Goal: Task Accomplishment & Management: Manage account settings

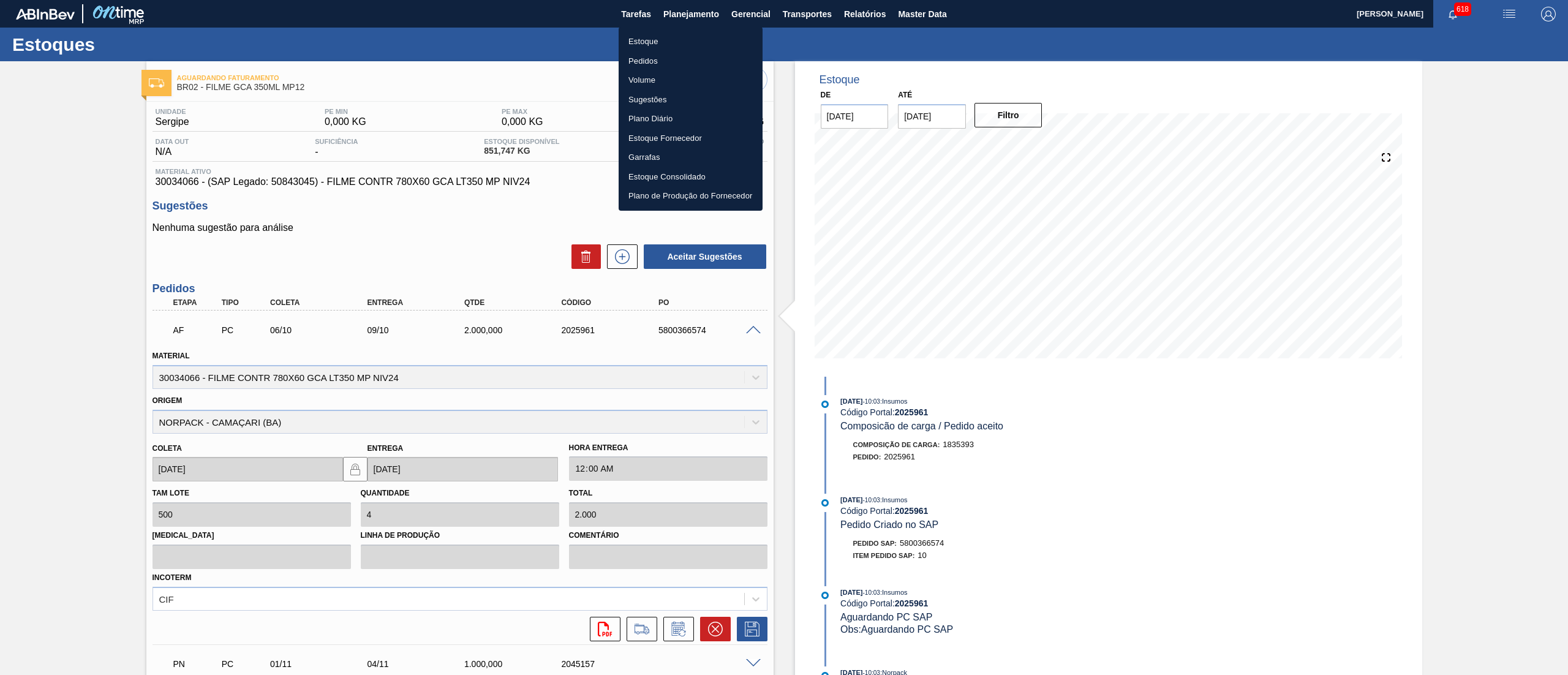
click at [703, 36] on li "Estoque" at bounding box center [690, 41] width 144 height 19
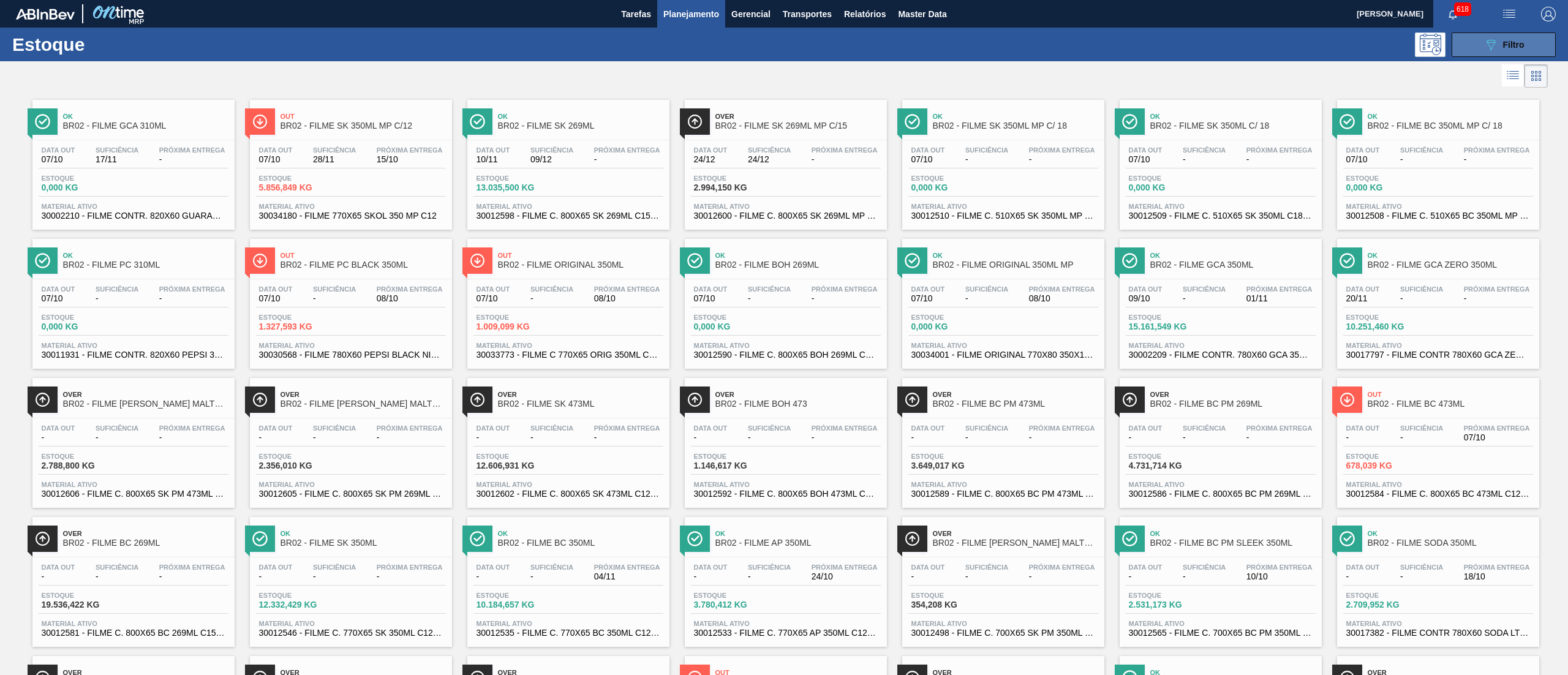
click at [1484, 51] on icon "089F7B8B-B2A5-4AFE-B5C0-19BA573D28AC" at bounding box center [1491, 44] width 15 height 15
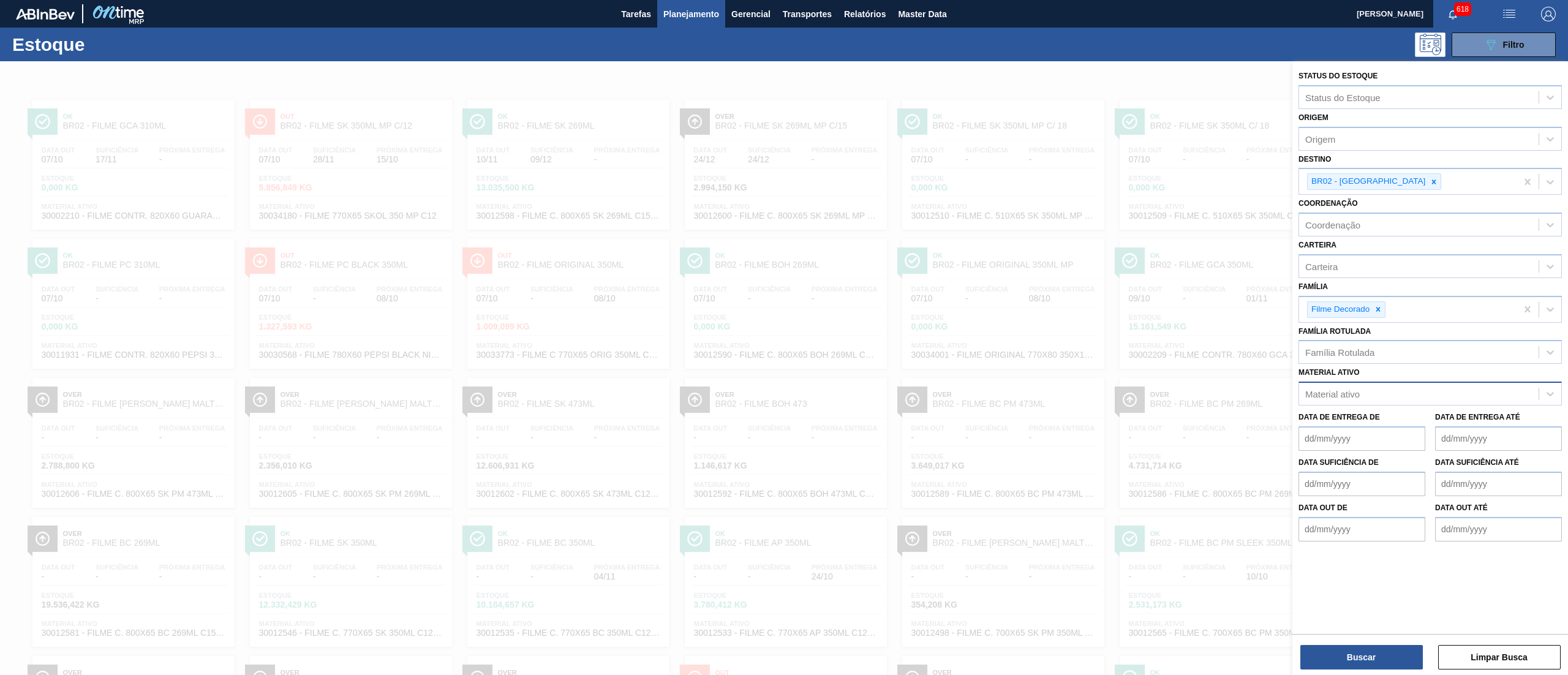
click at [1363, 394] on div "Material ativo" at bounding box center [1419, 394] width 240 height 18
paste ativo "30034629"
type ativo "30034629"
click at [1378, 414] on div "30034629 - KIT LIPTON PESSEGO NF25" at bounding box center [1430, 424] width 263 height 22
click at [1378, 303] on div at bounding box center [1378, 309] width 14 height 16
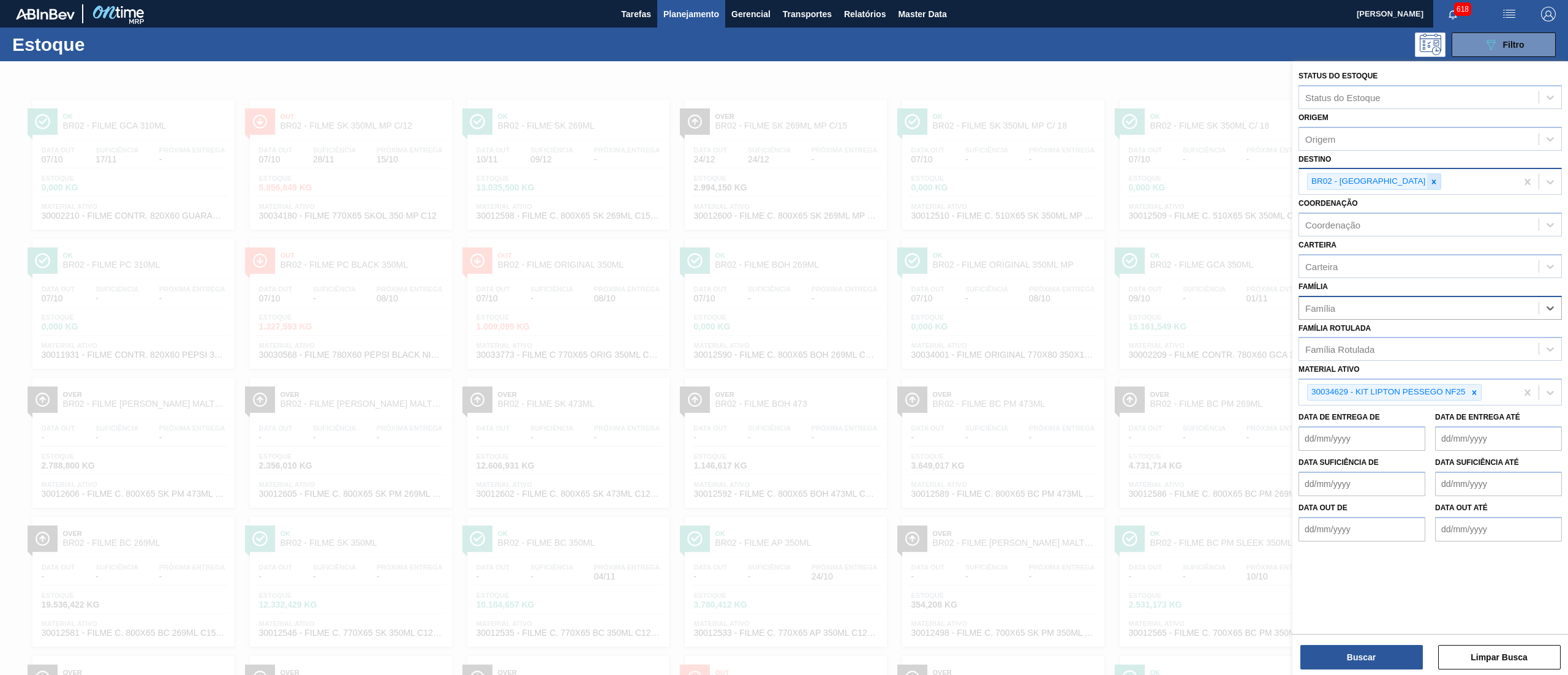
click at [1430, 181] on icon at bounding box center [1434, 181] width 8 height 8
click at [1340, 654] on button "Buscar" at bounding box center [1361, 656] width 122 height 24
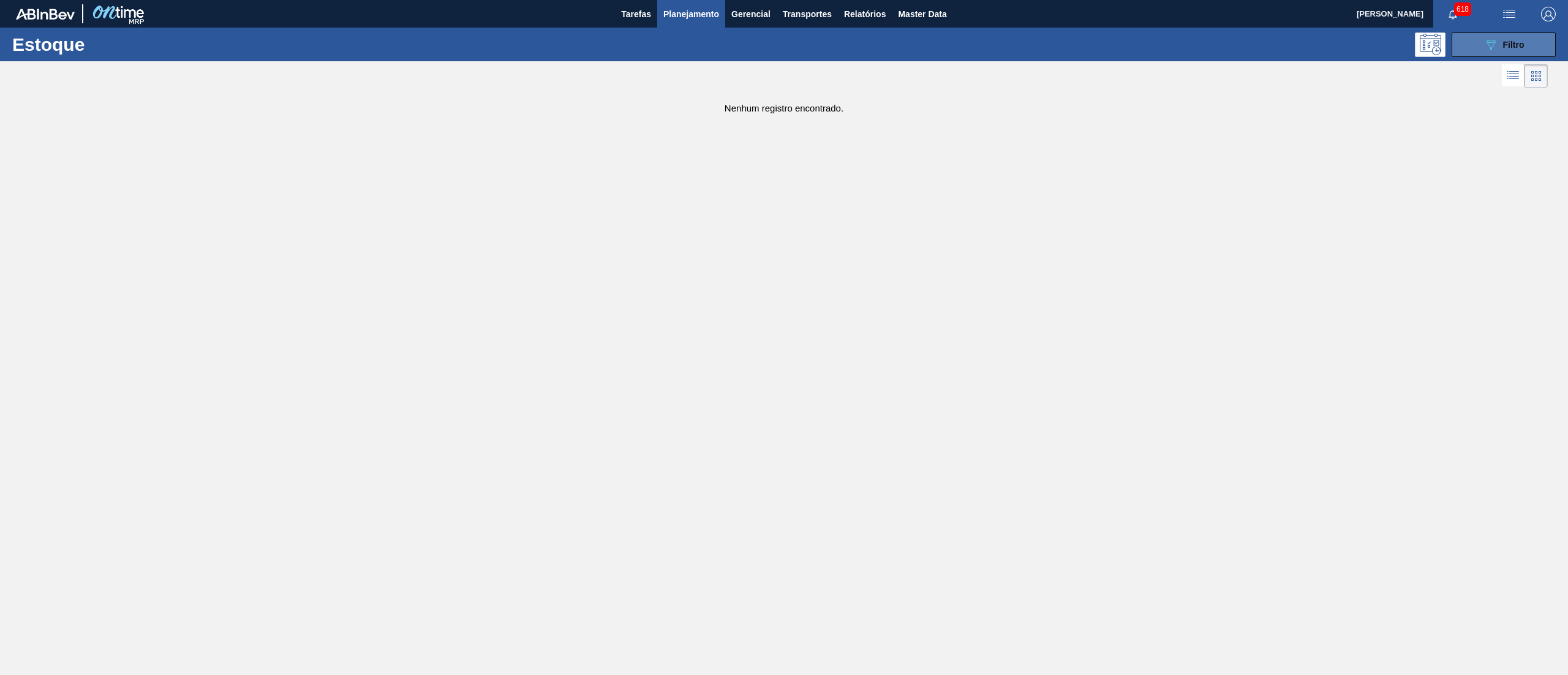
click at [1474, 50] on button "089F7B8B-B2A5-4AFE-B5C0-19BA573D28AC Filtro" at bounding box center [1504, 44] width 104 height 24
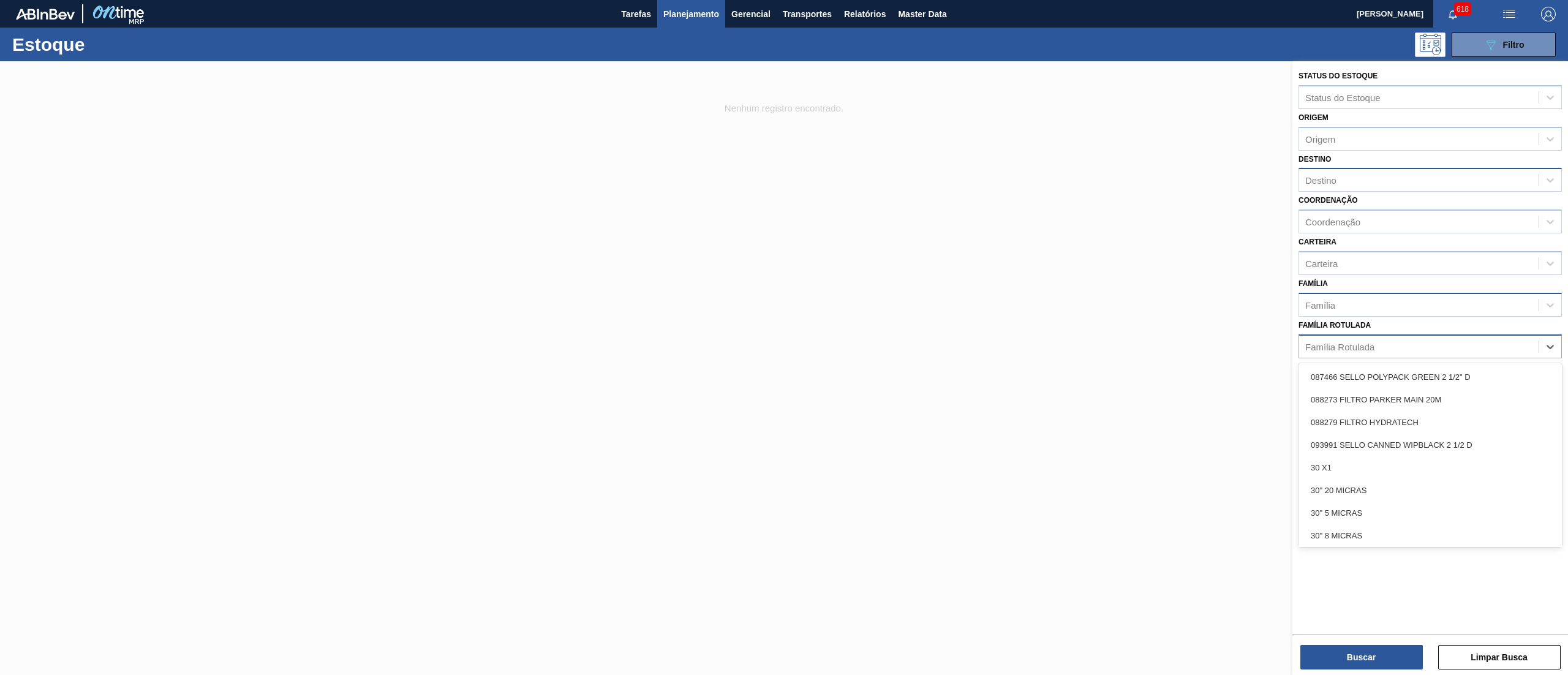
click at [1407, 343] on div "Família Rotulada" at bounding box center [1419, 345] width 240 height 18
type Rotulada "l"
type Rotulada "kit lipto"
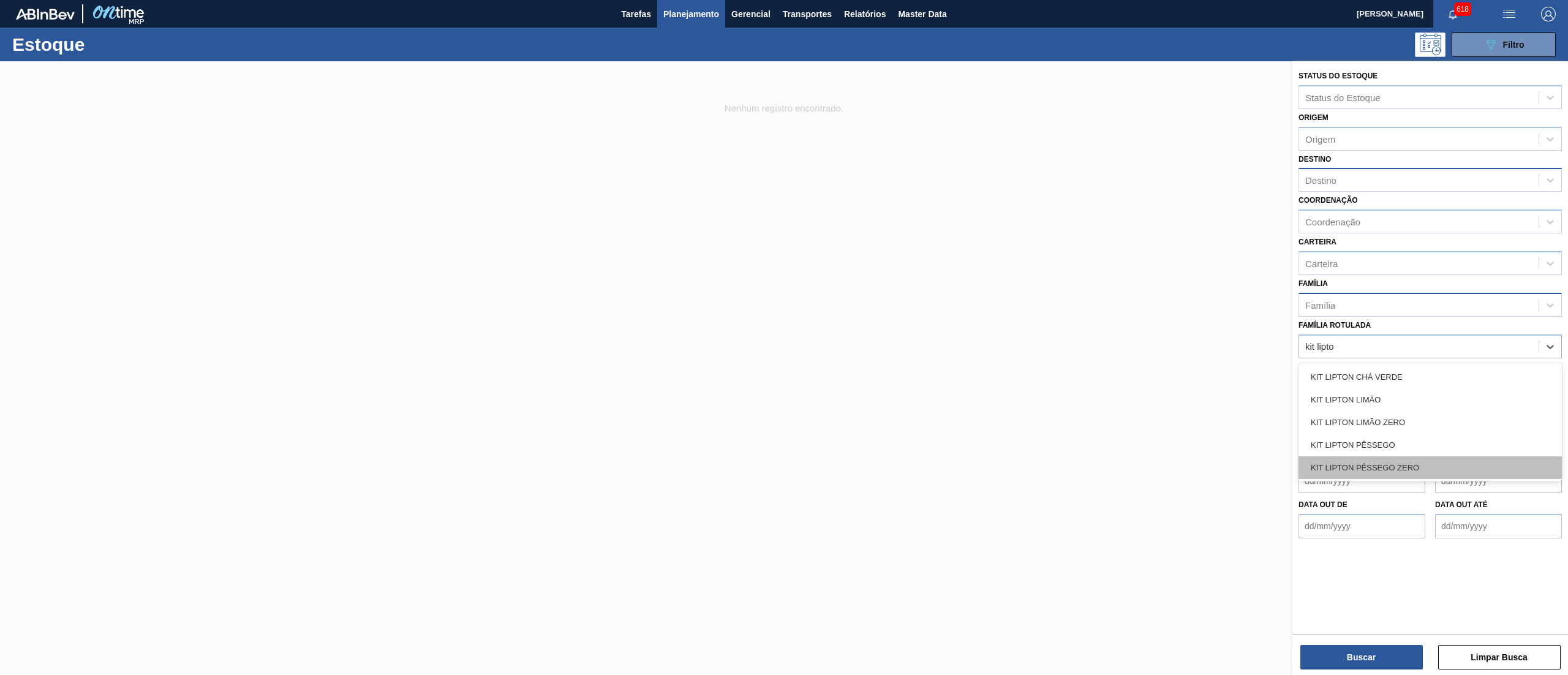
click at [1411, 458] on div "KIT LIPTON PÊSSEGO ZERO" at bounding box center [1430, 468] width 263 height 22
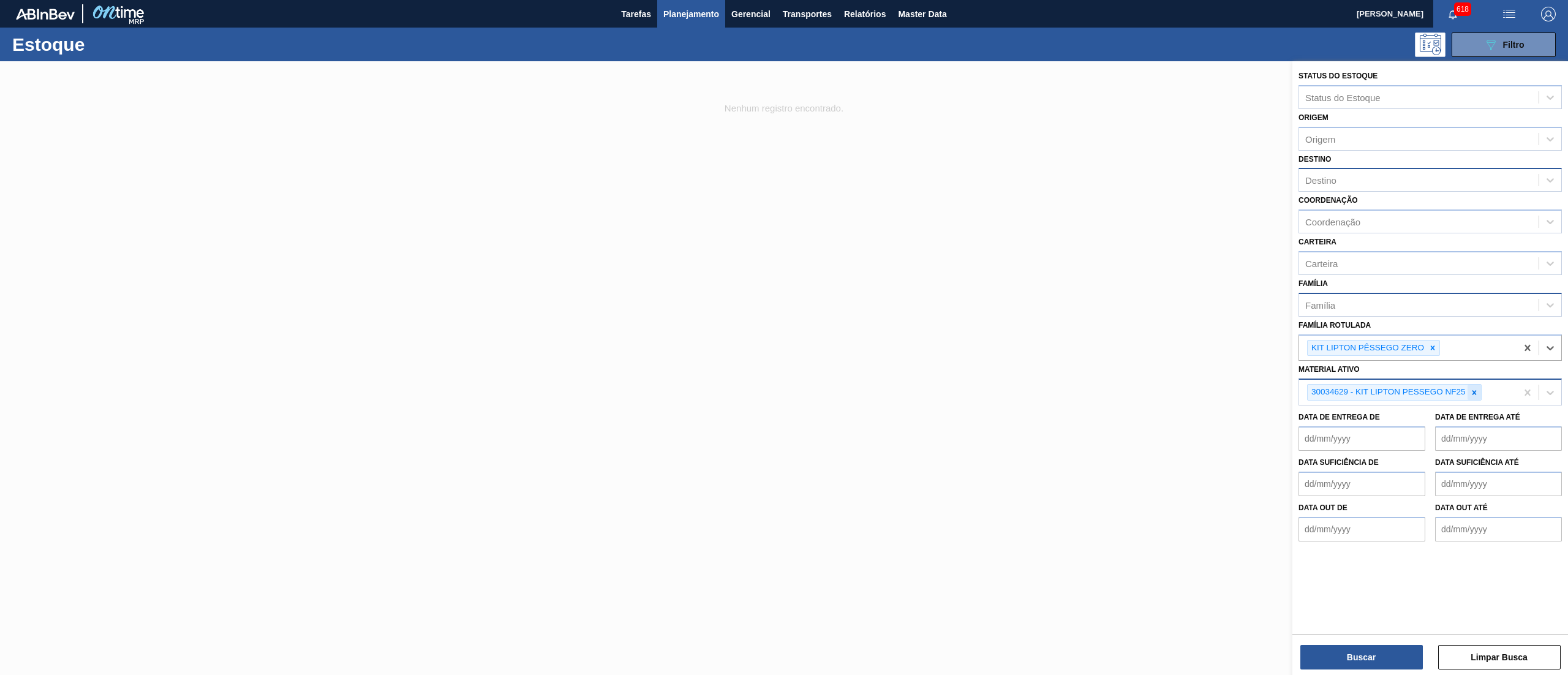
click at [1479, 384] on div at bounding box center [1474, 392] width 14 height 16
click at [1348, 657] on button "Buscar" at bounding box center [1361, 656] width 122 height 24
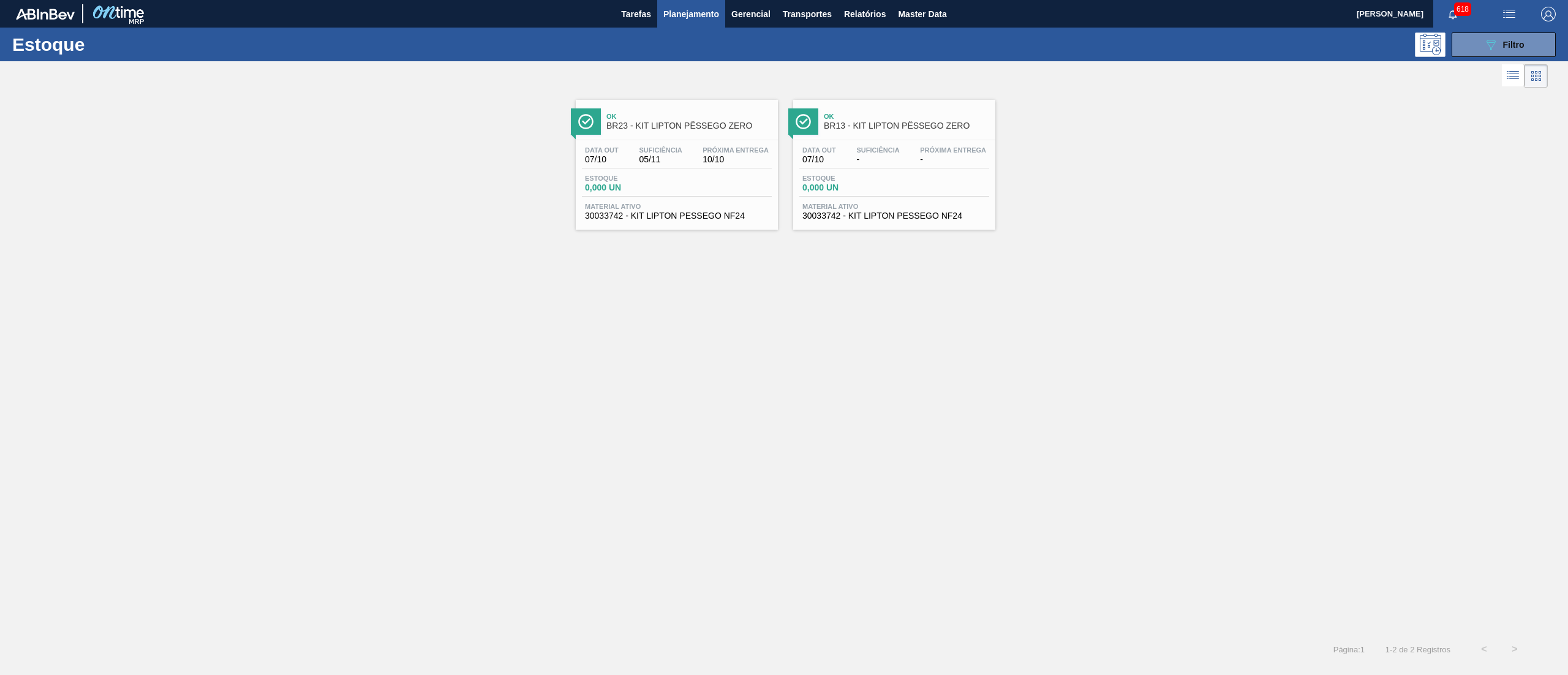
click at [882, 218] on span "30033742 - KIT LIPTON PESSEGO NF24" at bounding box center [894, 216] width 183 height 9
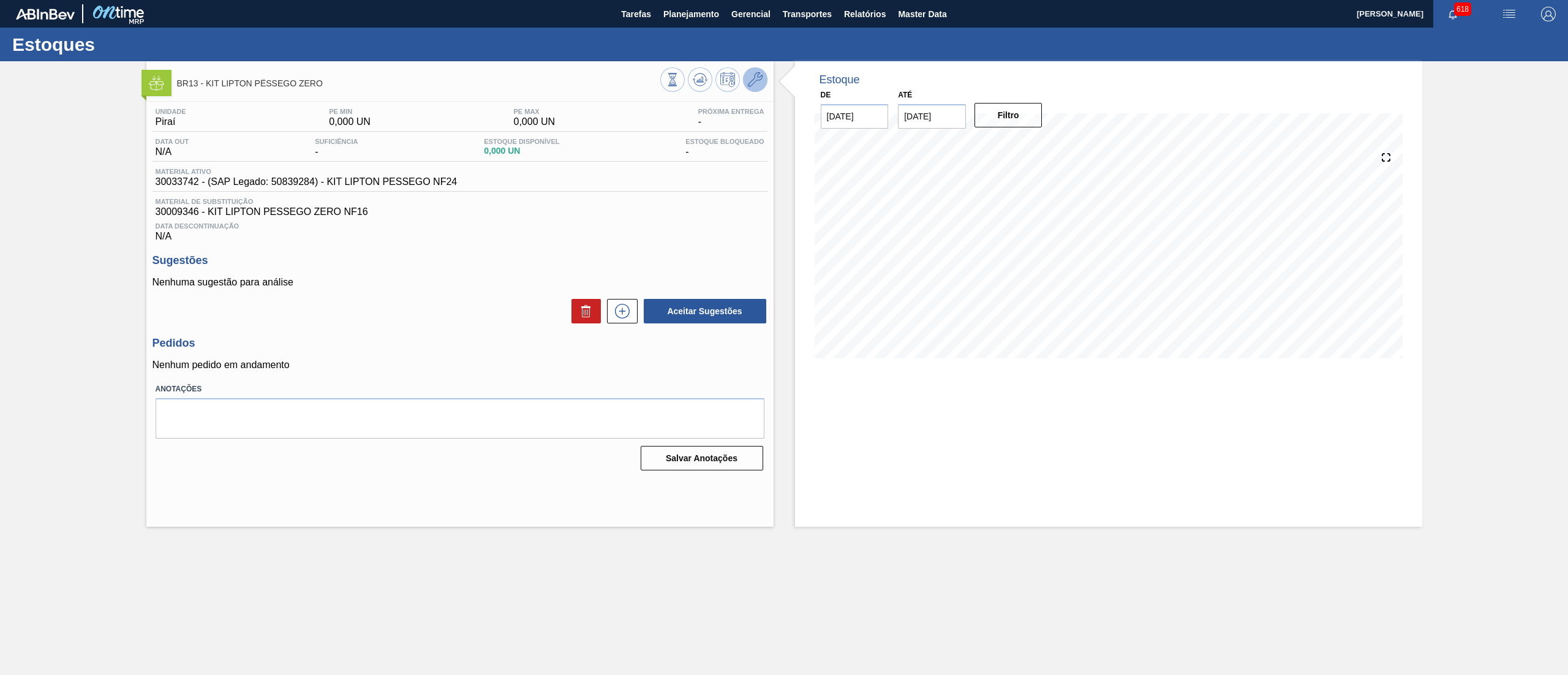
click at [750, 82] on icon at bounding box center [756, 80] width 15 height 15
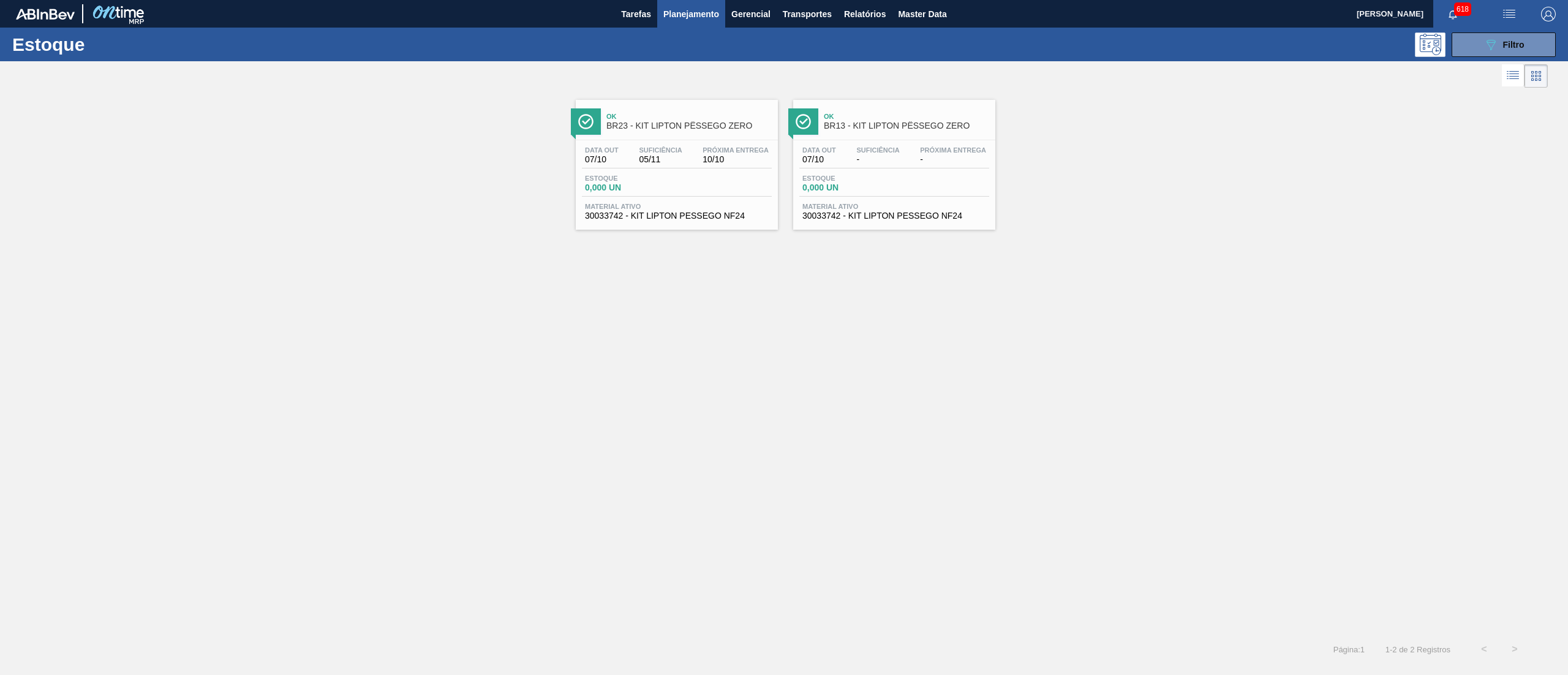
click at [733, 217] on span "30033742 - KIT LIPTON PESSEGO NF24" at bounding box center [677, 216] width 183 height 9
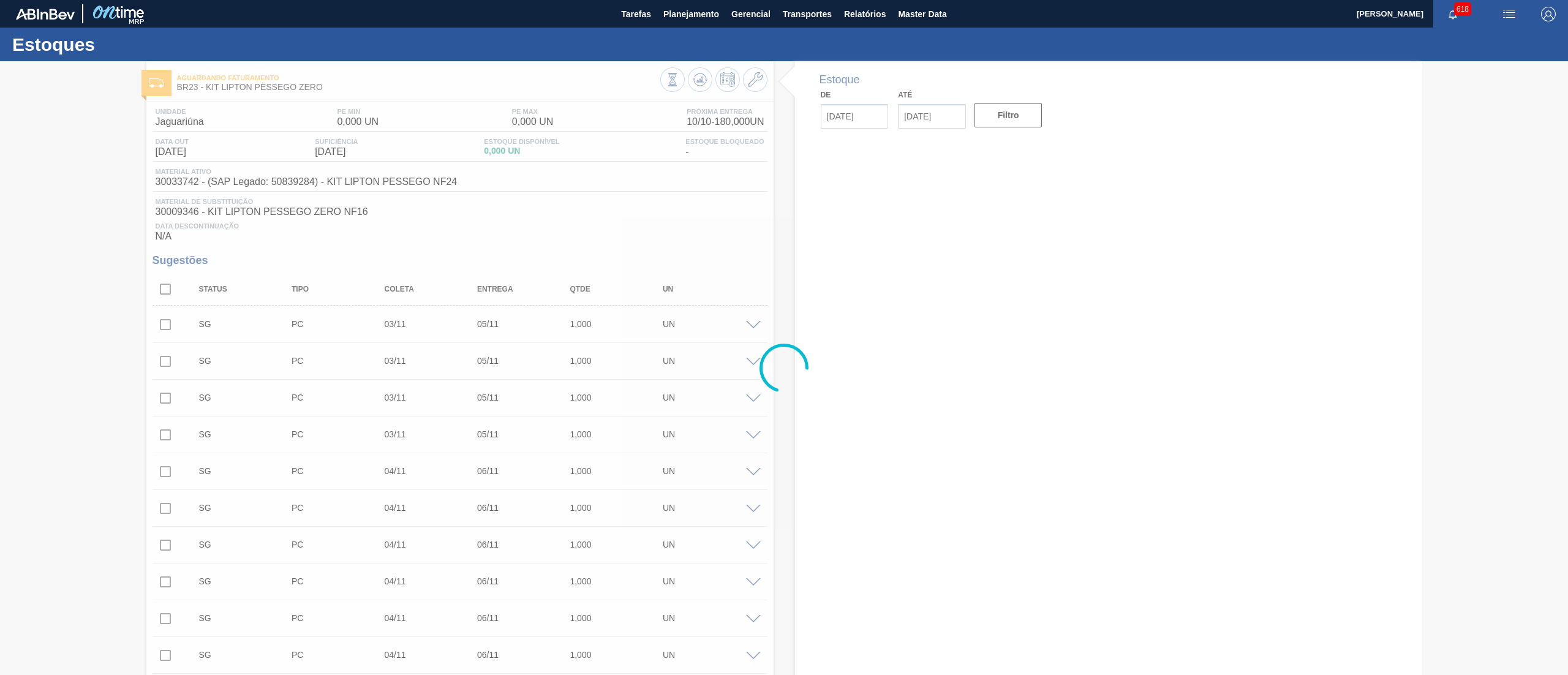
type input "[DATE]"
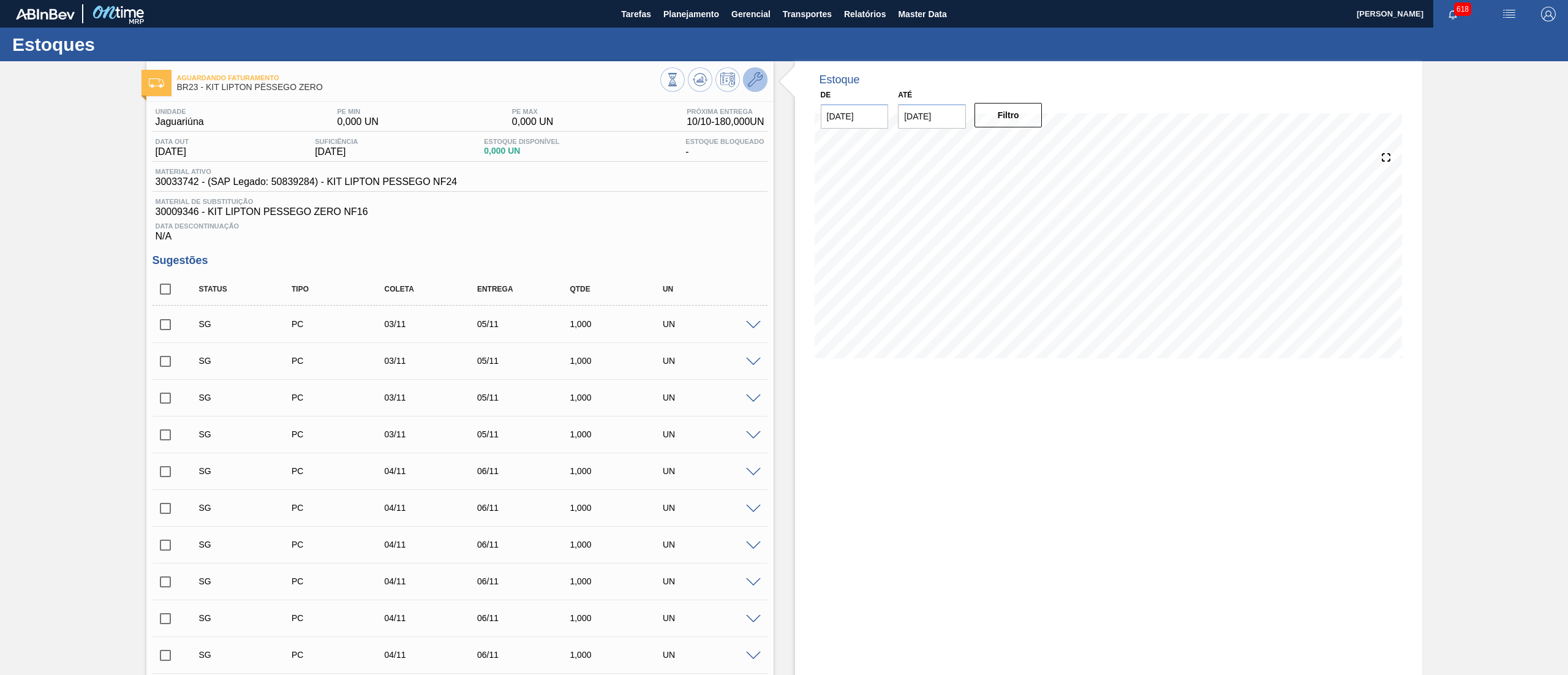
click at [759, 71] on button at bounding box center [755, 80] width 24 height 24
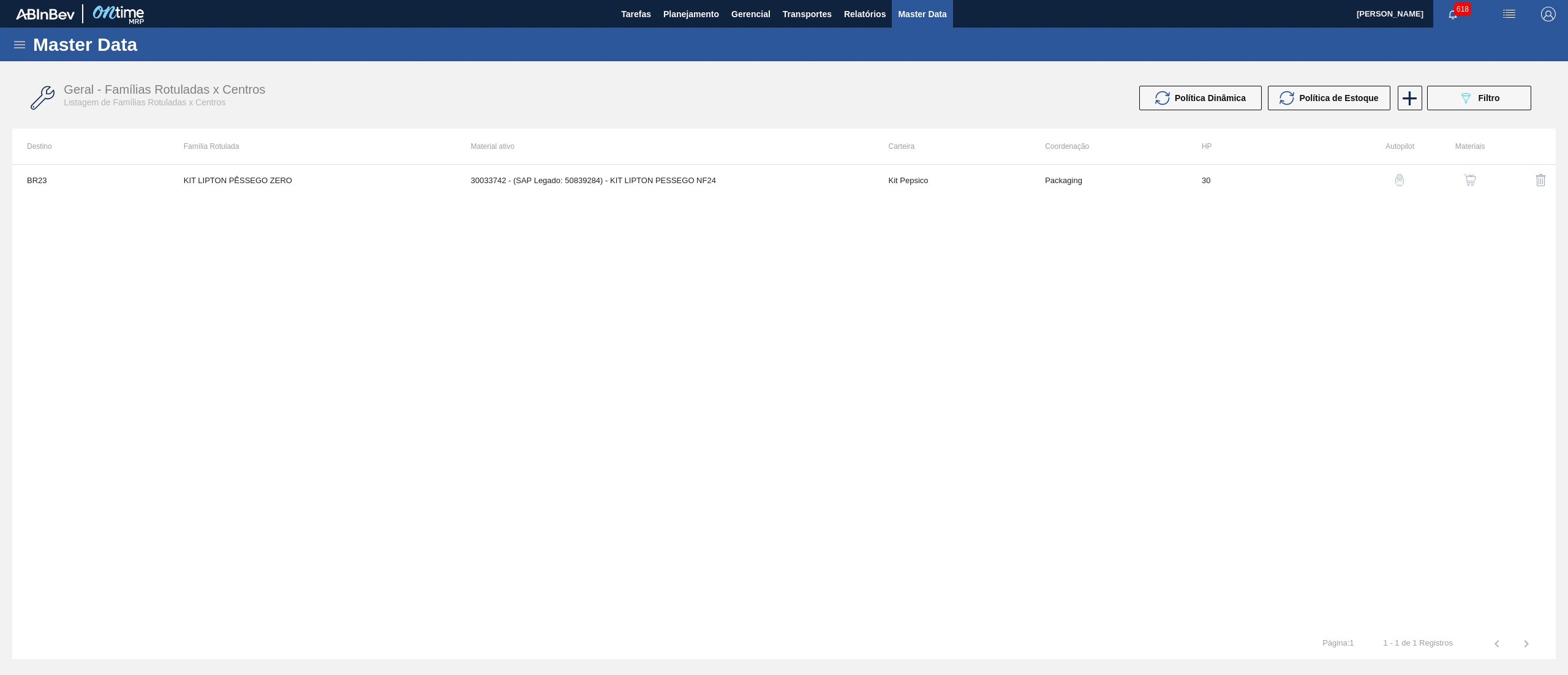
click at [1466, 178] on img "button" at bounding box center [1470, 180] width 12 height 12
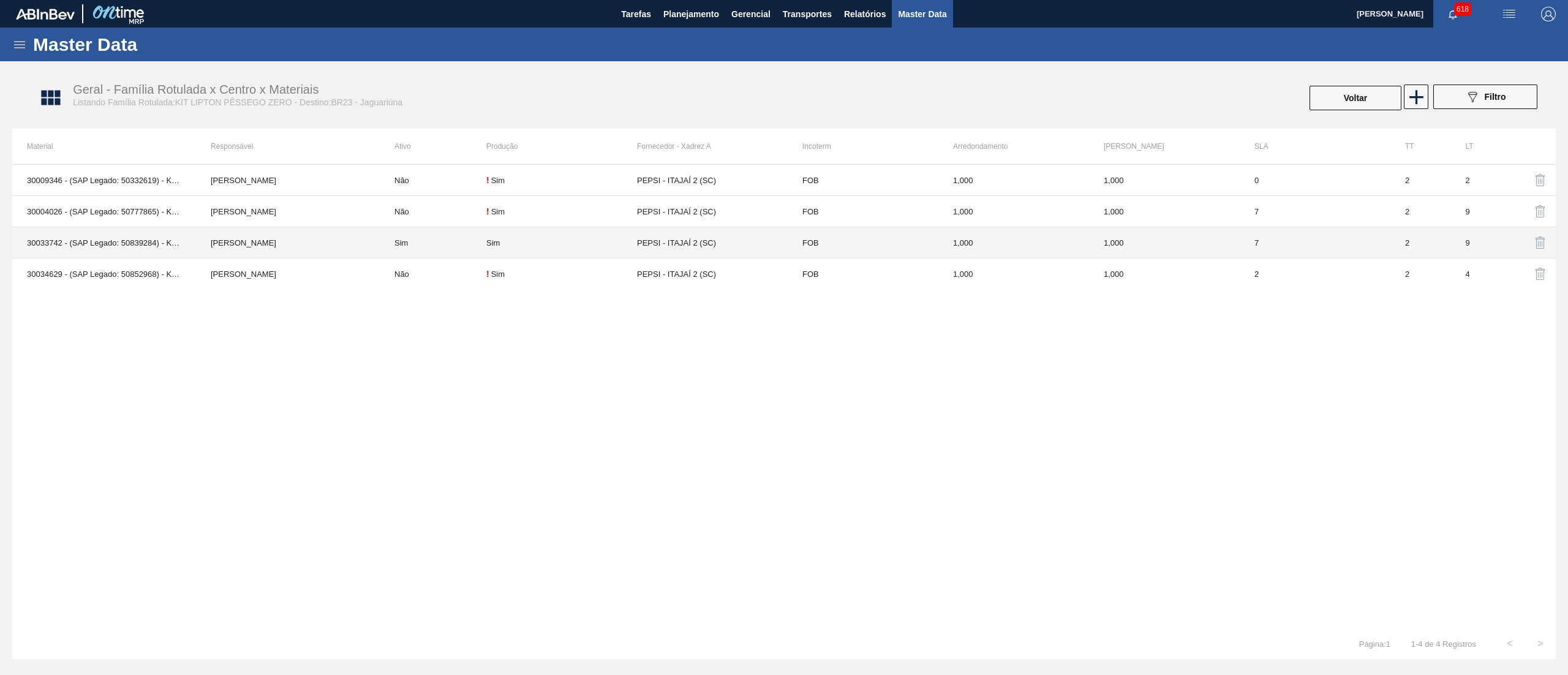
click at [113, 247] on td "30033742 - (SAP Legado: 50839284) - KIT LIPTON PESSEGO NF24" at bounding box center [104, 243] width 183 height 31
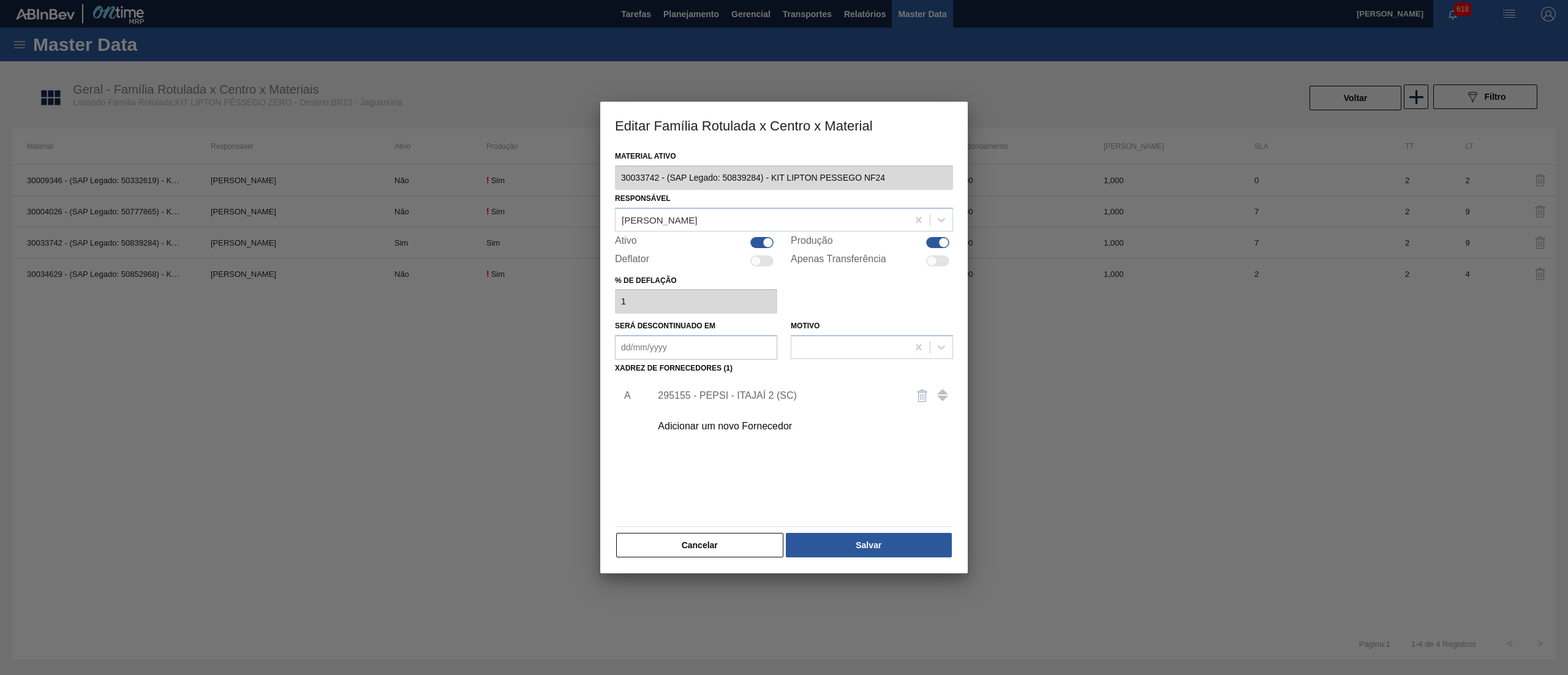
click at [758, 240] on div at bounding box center [761, 243] width 23 height 11
checkbox input "false"
click at [859, 538] on button "Salvar" at bounding box center [869, 544] width 166 height 24
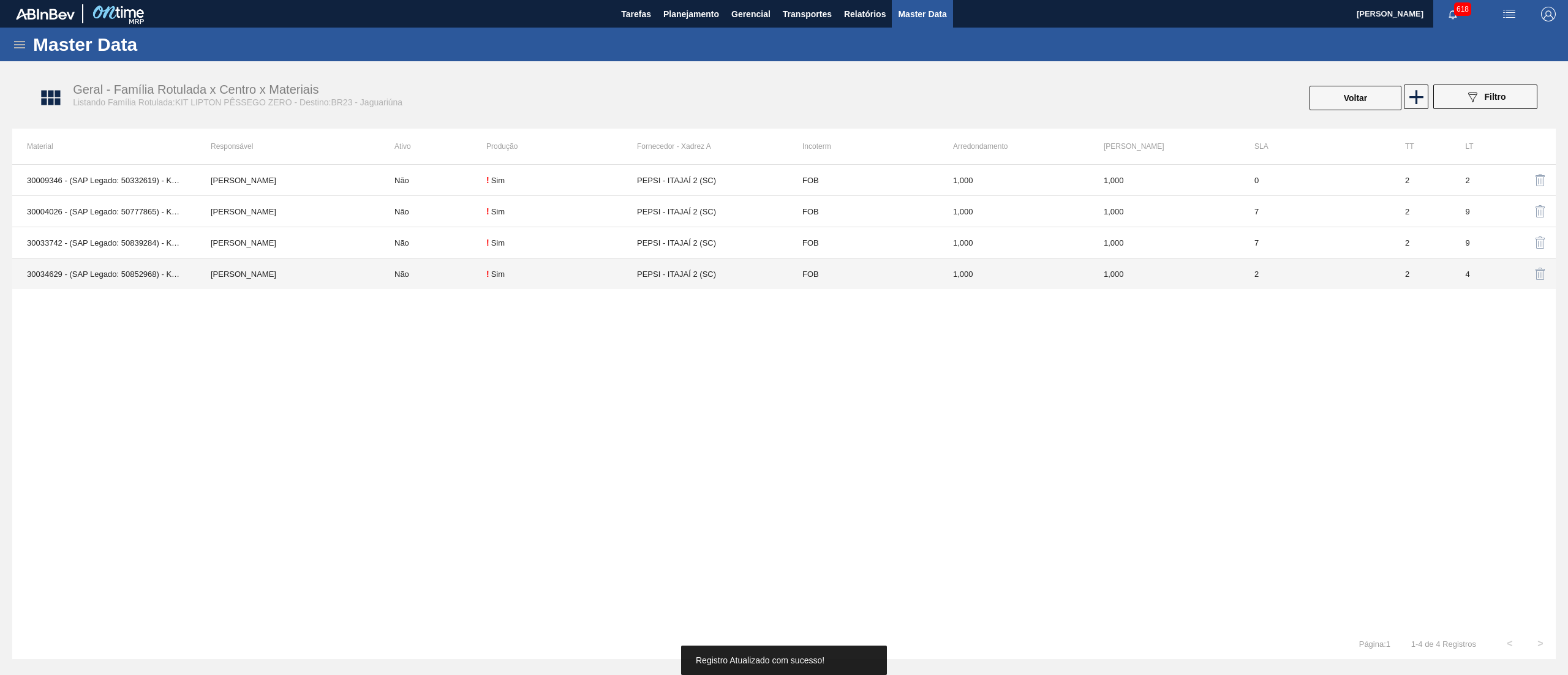
click at [471, 278] on td "Não" at bounding box center [433, 274] width 107 height 31
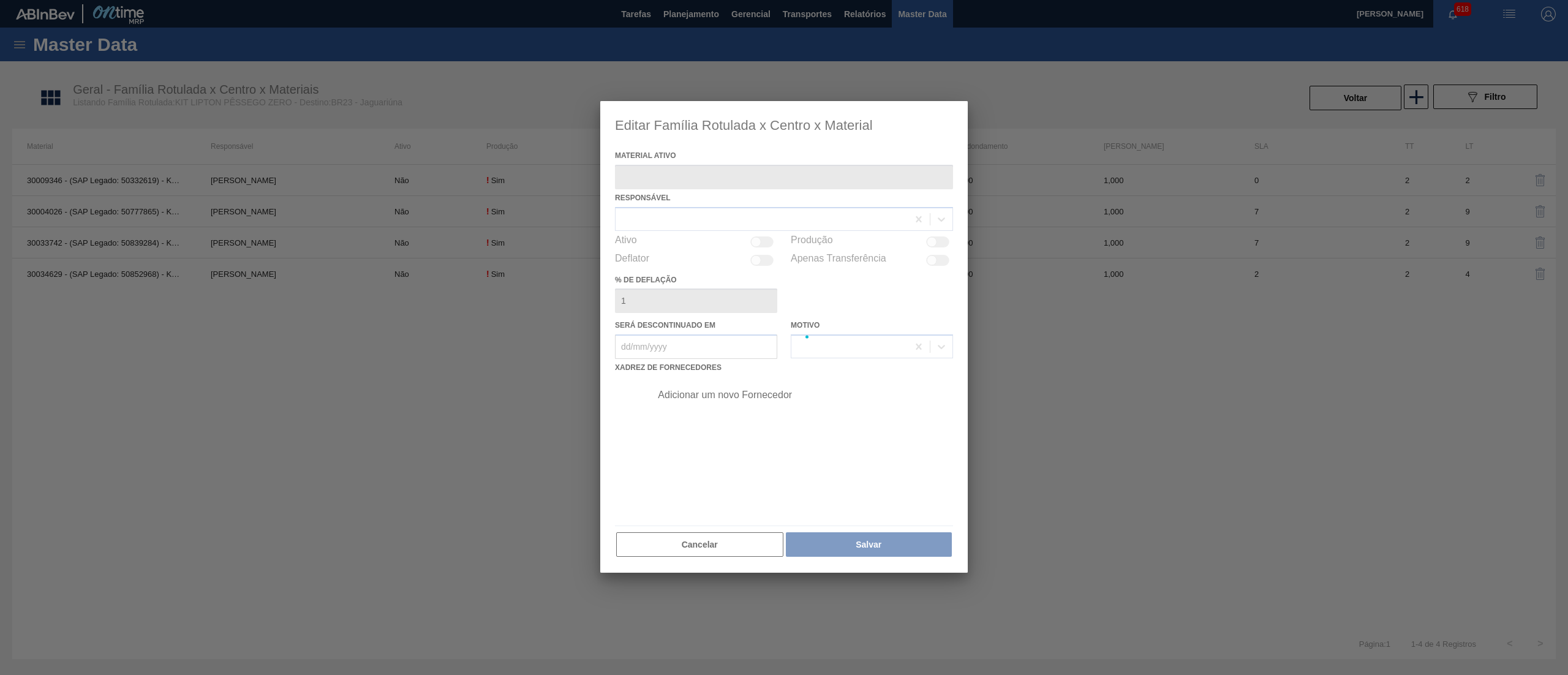
type ativo "30034629 - (SAP Legado: 50852968) - KIT LIPTON PESSEGO NF25"
checkbox input "true"
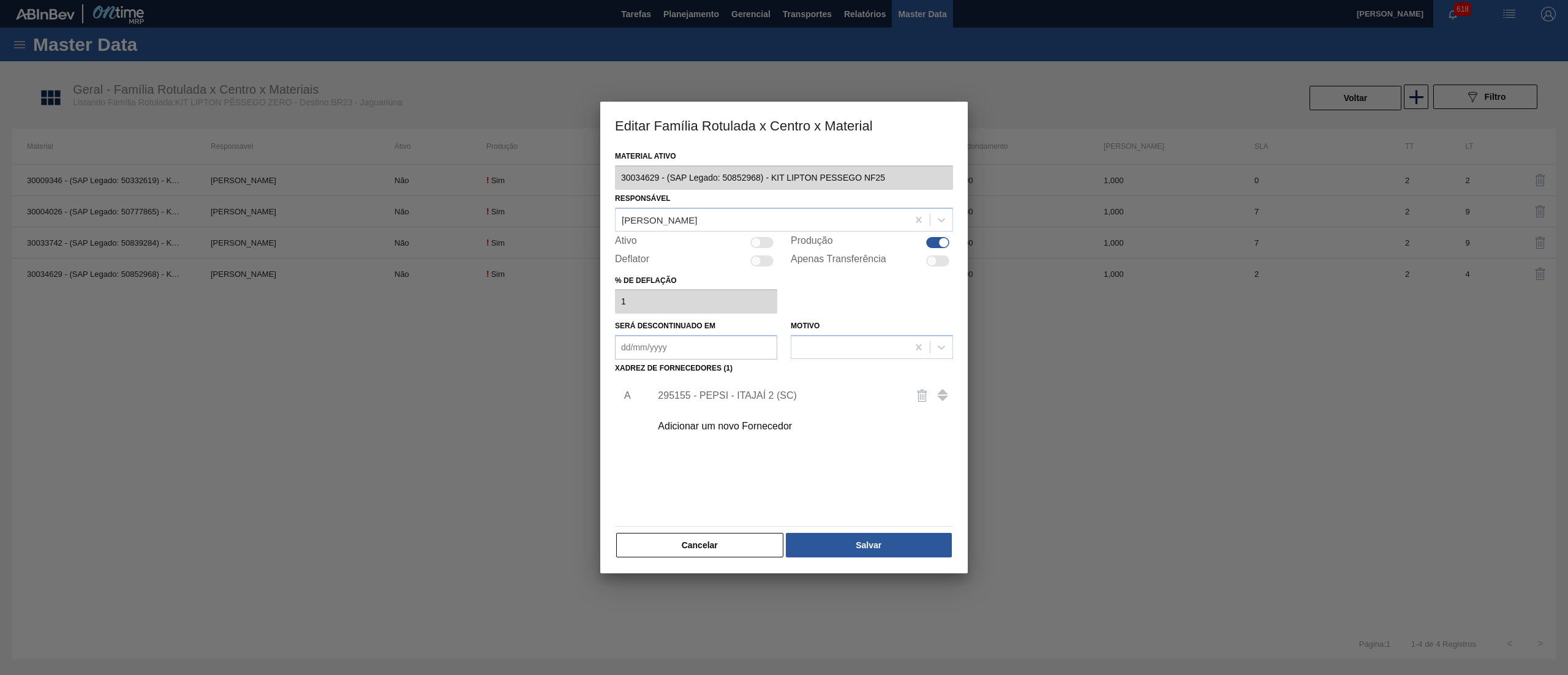
click at [759, 242] on div at bounding box center [756, 242] width 10 height 10
checkbox input "true"
click at [823, 538] on button "Salvar" at bounding box center [869, 544] width 166 height 24
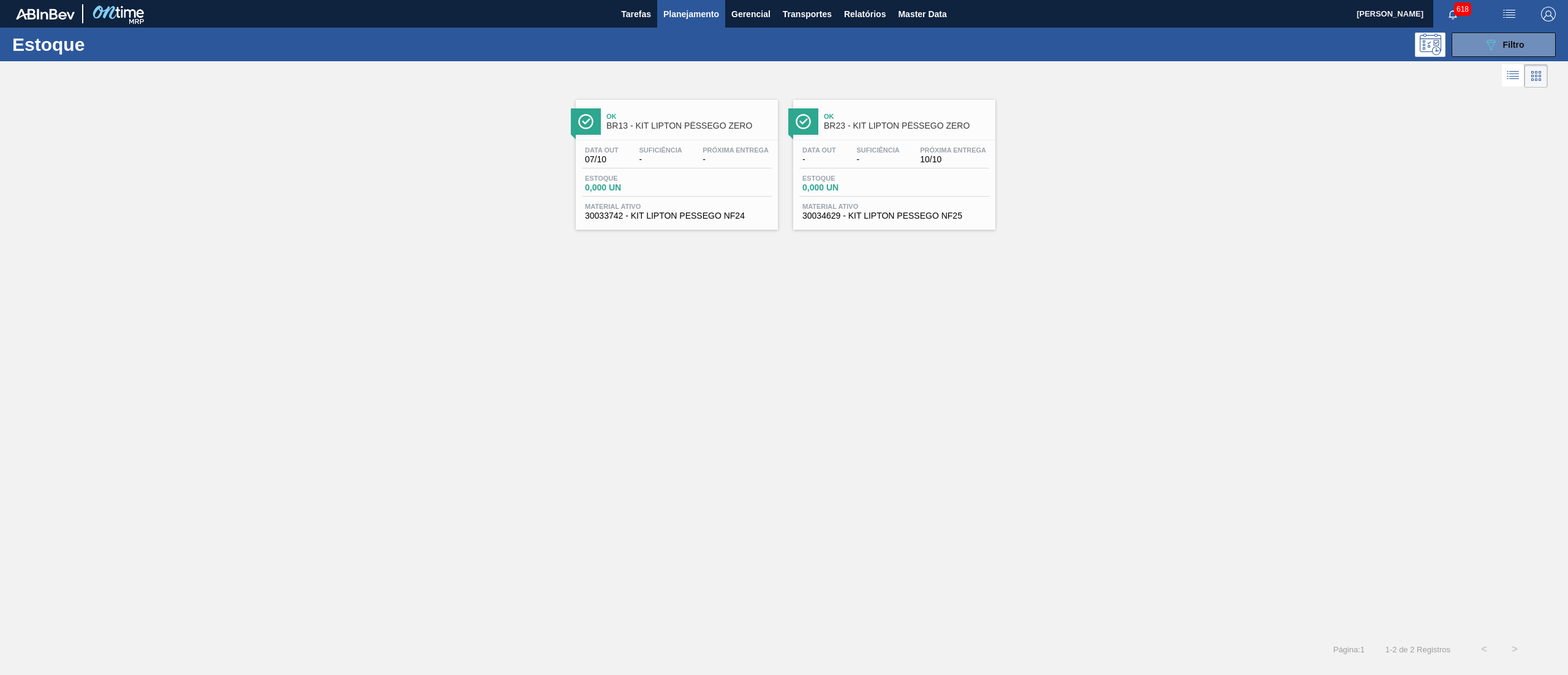
click at [743, 218] on span "30033742 - KIT LIPTON PESSEGO NF24" at bounding box center [677, 216] width 183 height 9
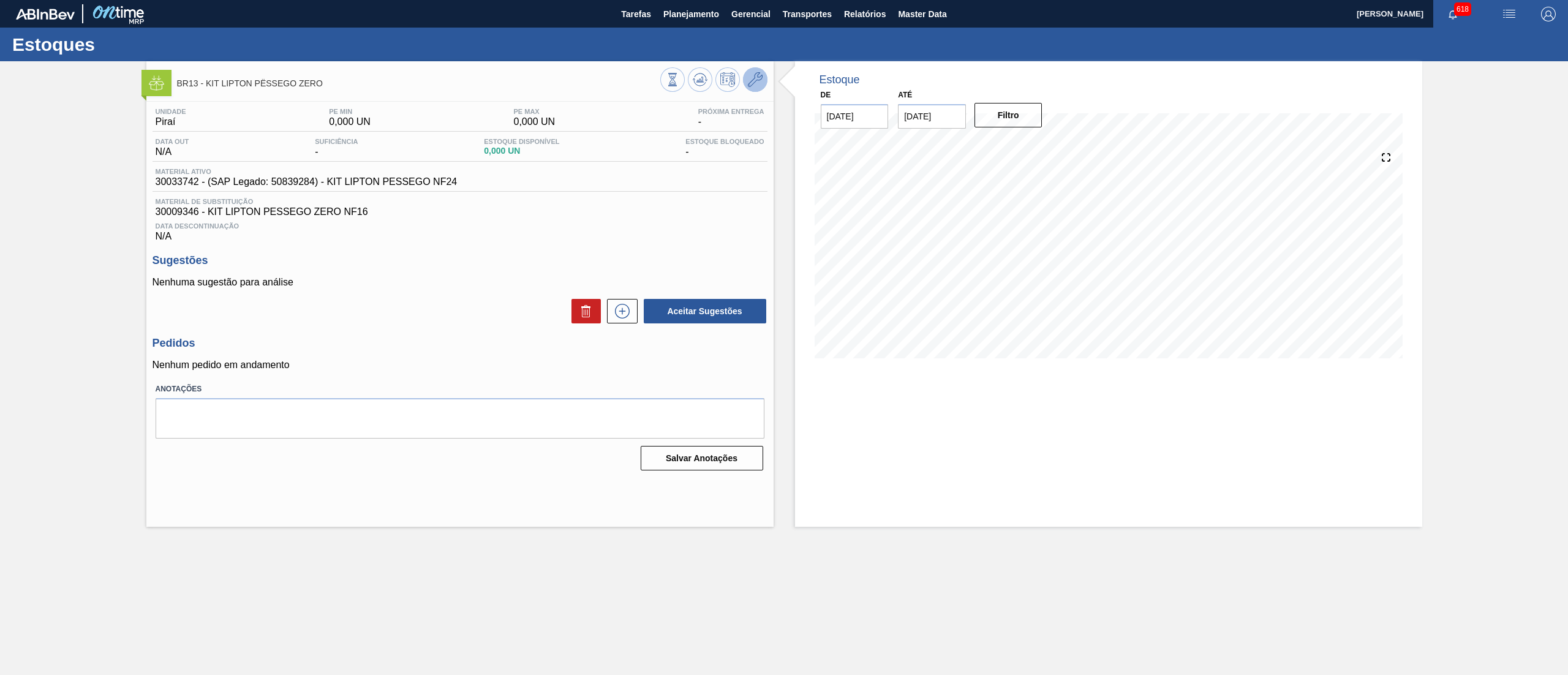
click at [753, 82] on icon at bounding box center [756, 80] width 15 height 15
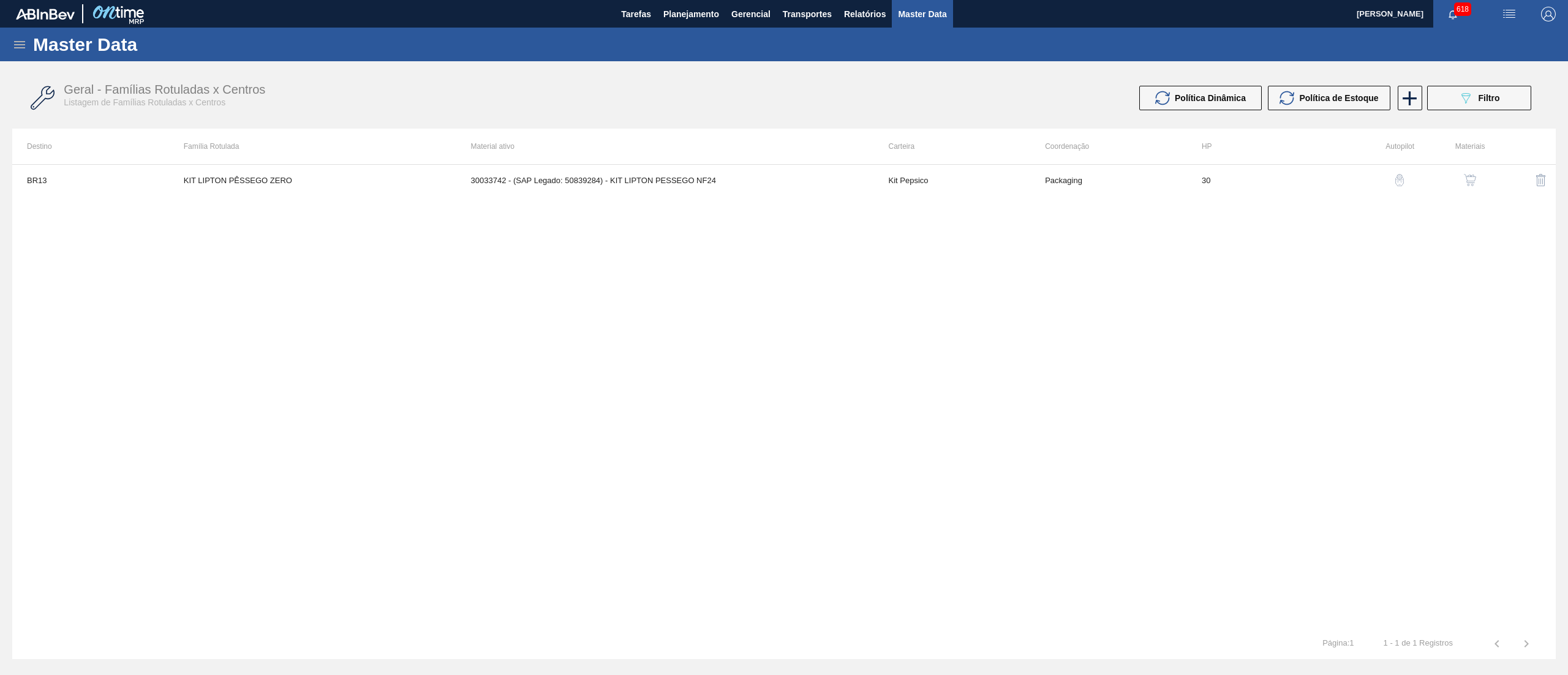
click at [1465, 181] on img "button" at bounding box center [1470, 180] width 12 height 12
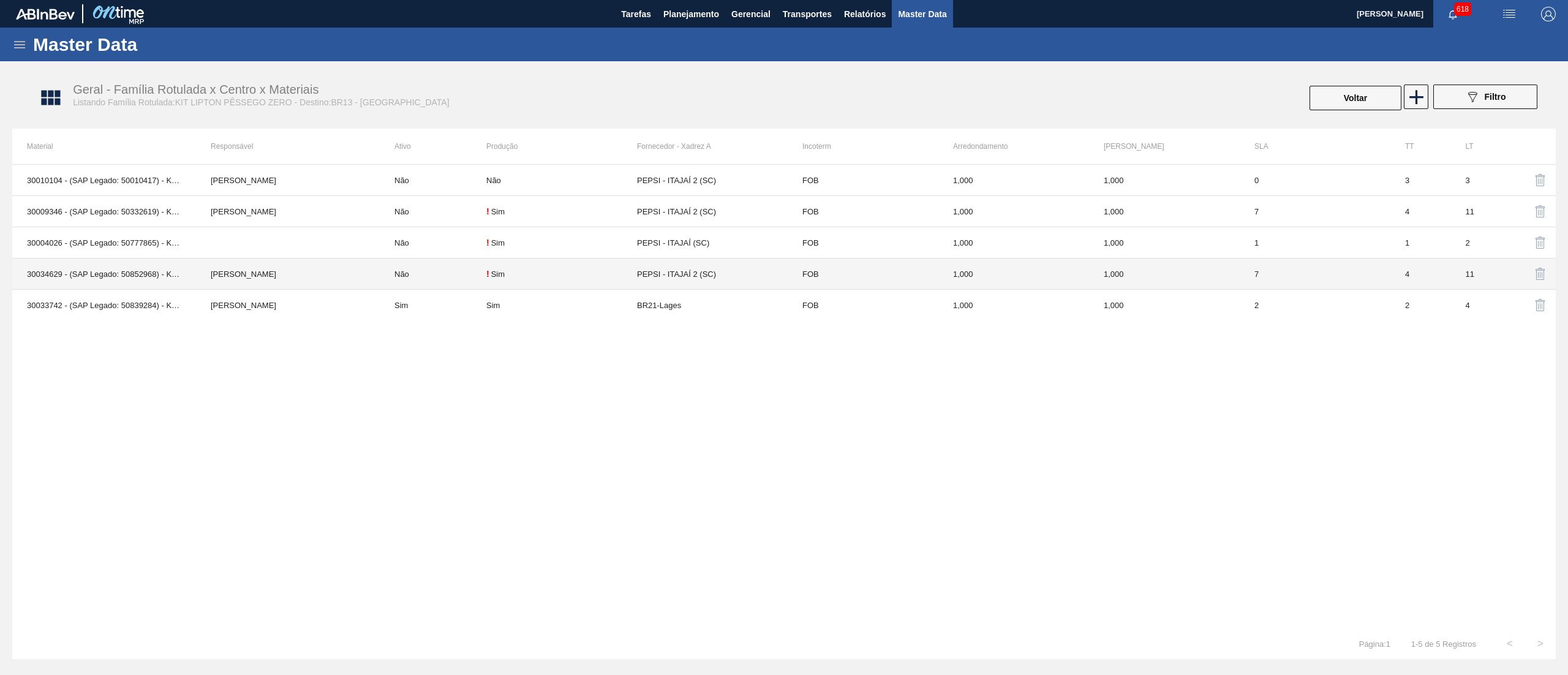
click at [321, 281] on td "[PERSON_NAME]" at bounding box center [288, 274] width 183 height 31
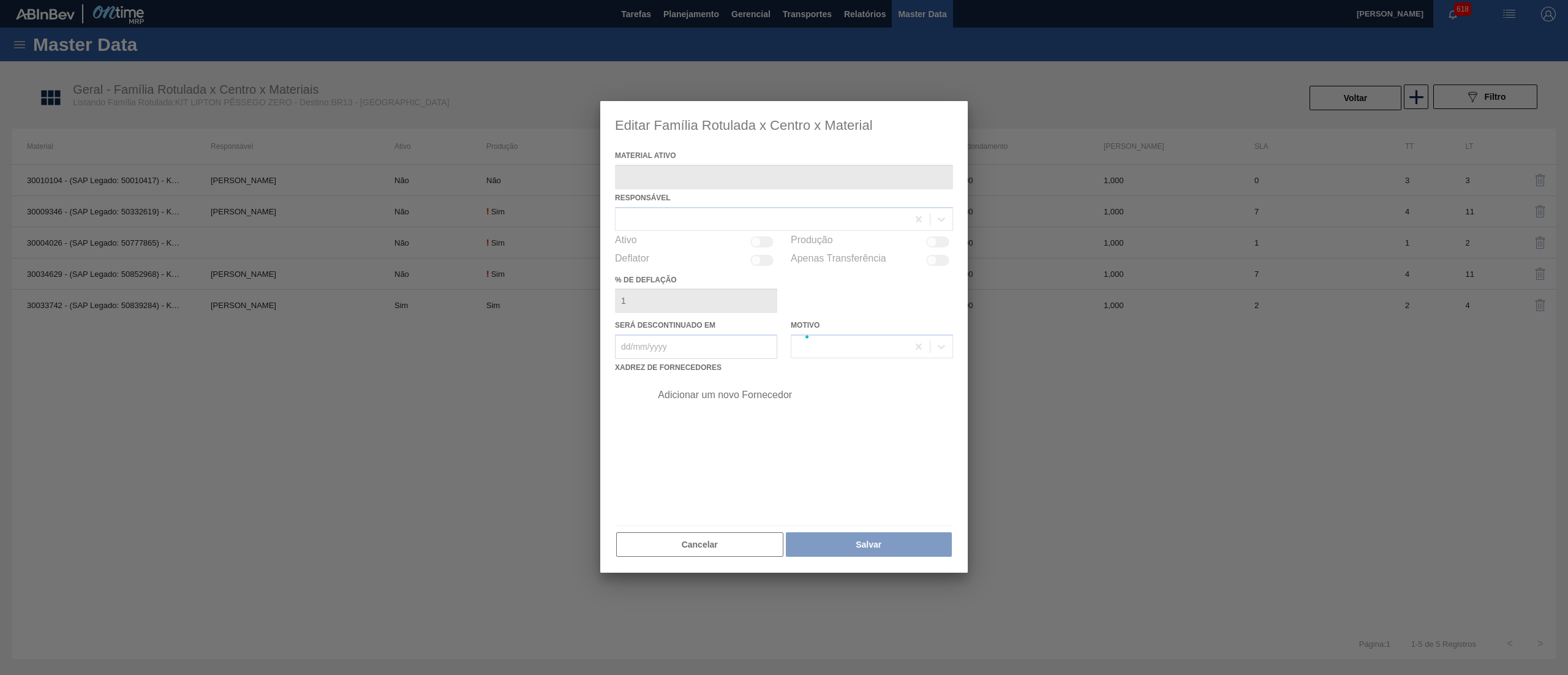
type ativo "30034629 - (SAP Legado: 50852968) - KIT LIPTON PESSEGO NF25"
checkbox input "true"
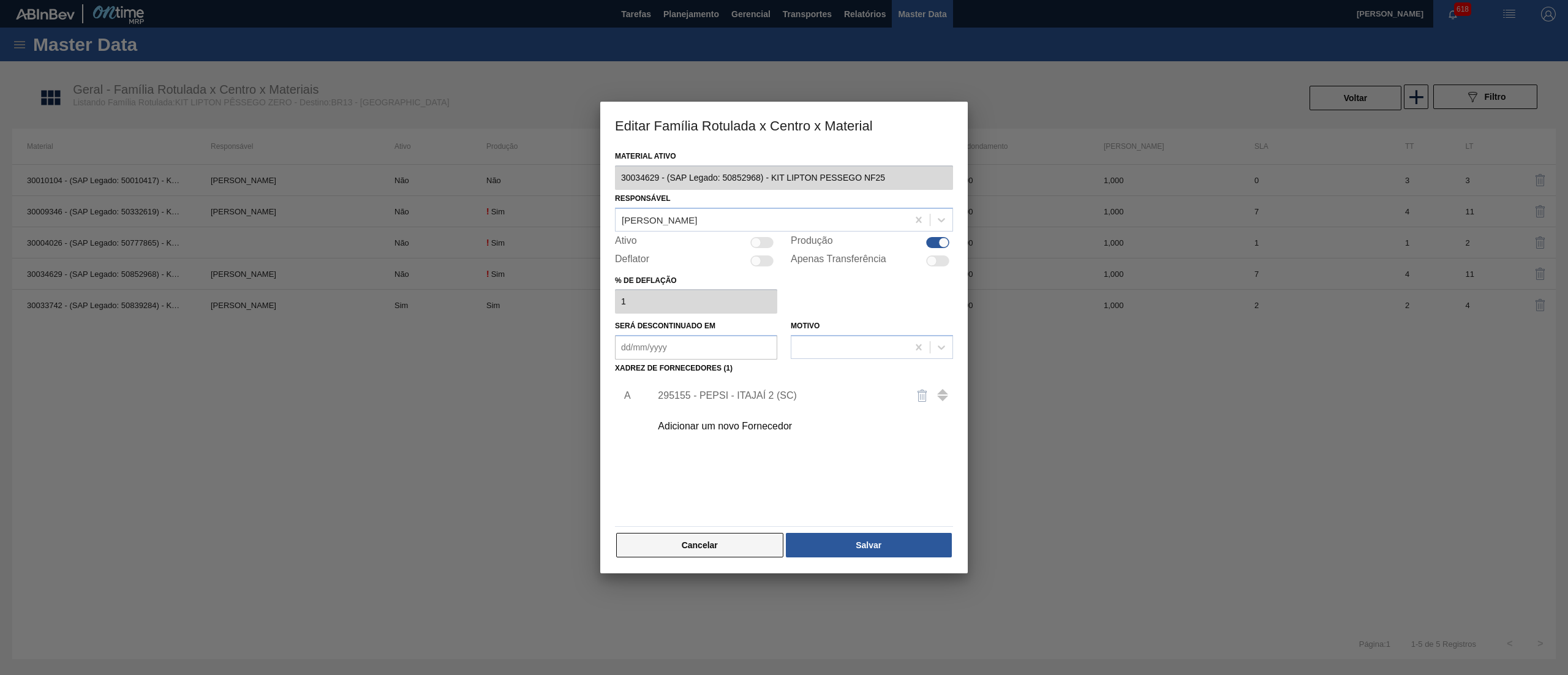
click at [695, 536] on button "Cancelar" at bounding box center [699, 544] width 168 height 24
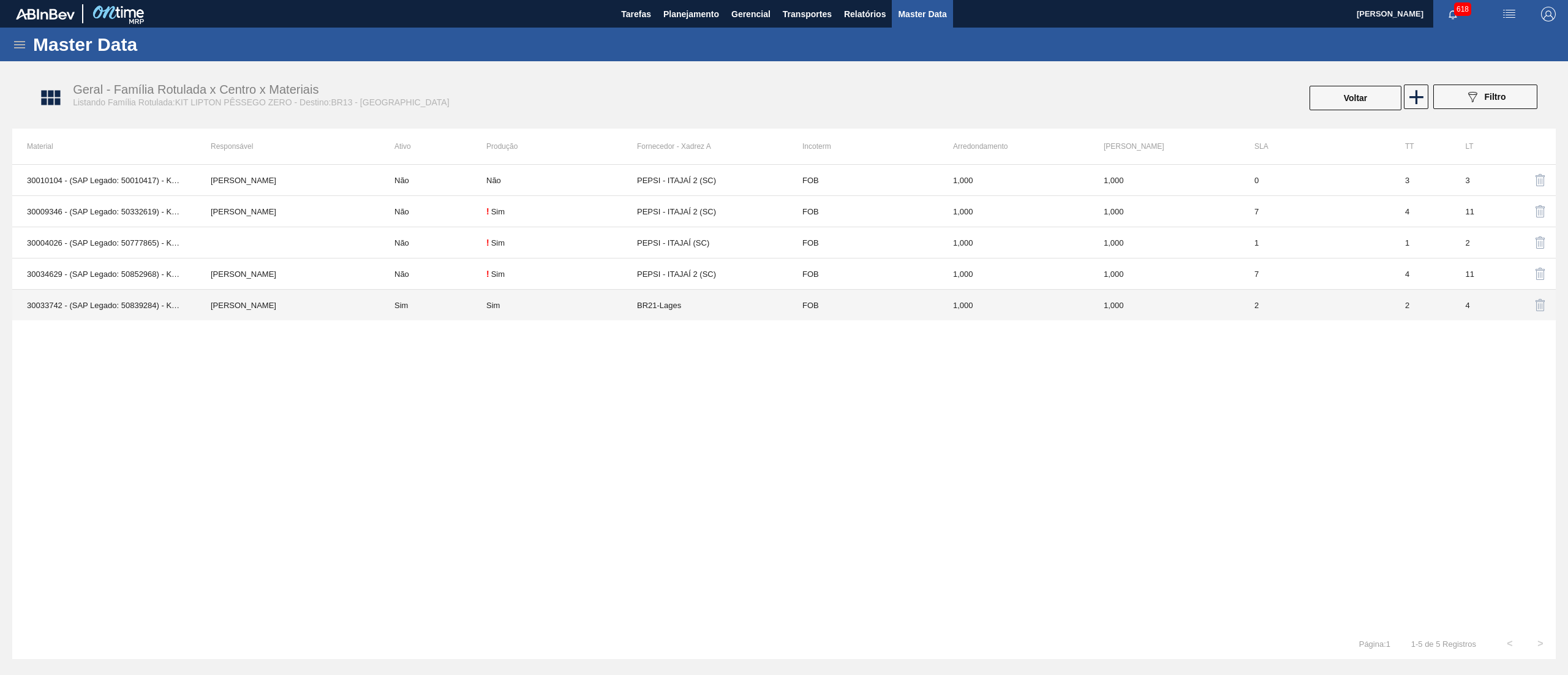
click at [353, 308] on td "[PERSON_NAME]" at bounding box center [288, 306] width 183 height 31
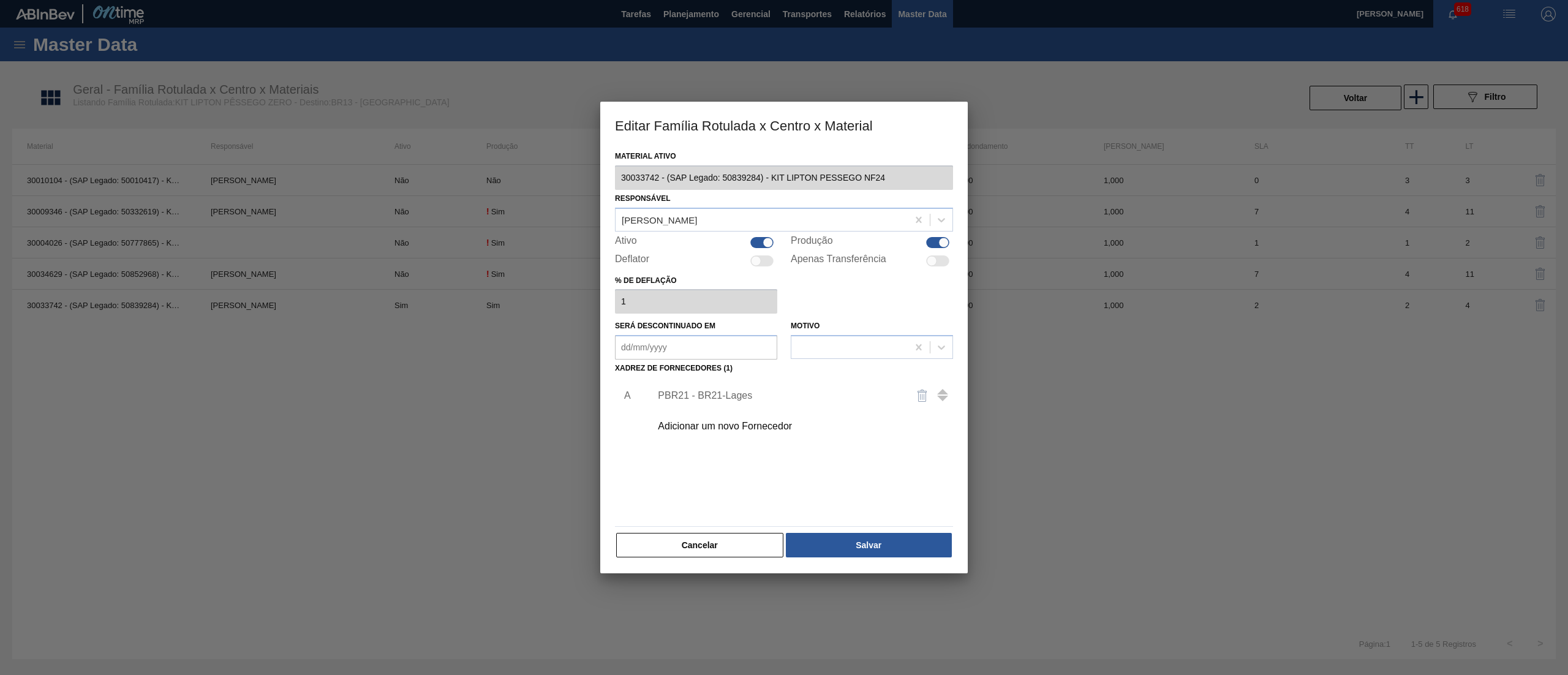
click at [764, 243] on div at bounding box center [767, 242] width 10 height 10
checkbox input "false"
click at [846, 543] on button "Salvar" at bounding box center [869, 544] width 166 height 24
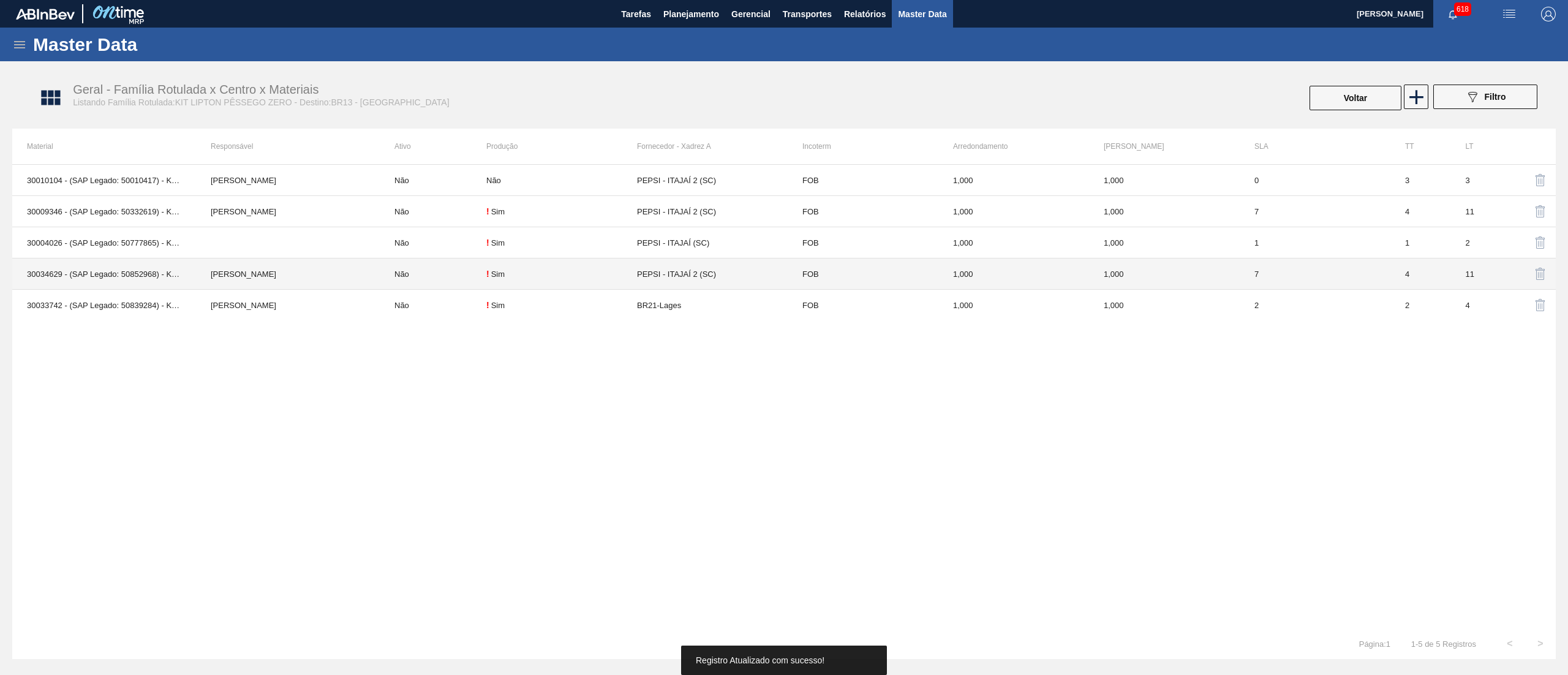
click at [361, 274] on td "[PERSON_NAME]" at bounding box center [288, 274] width 183 height 31
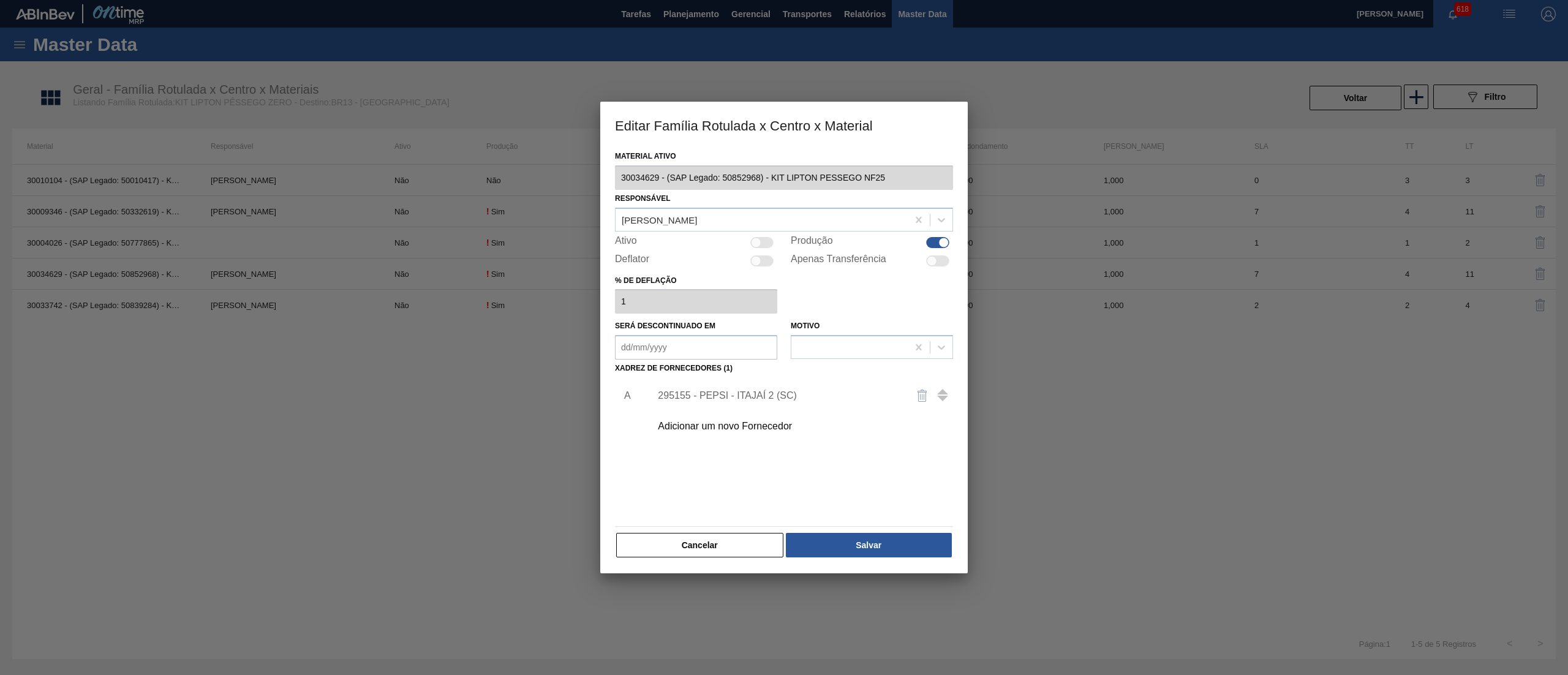
click at [765, 245] on div at bounding box center [761, 243] width 23 height 11
checkbox input "true"
click at [848, 540] on button "Salvar" at bounding box center [869, 544] width 166 height 24
